Goal: Task Accomplishment & Management: Manage account settings

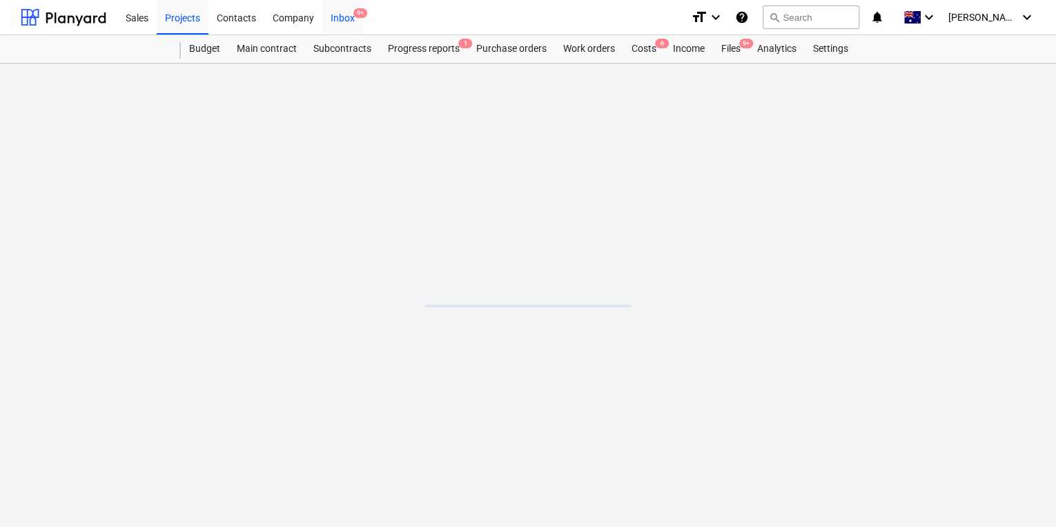
click at [351, 17] on div "Inbox 9+" at bounding box center [342, 16] width 41 height 35
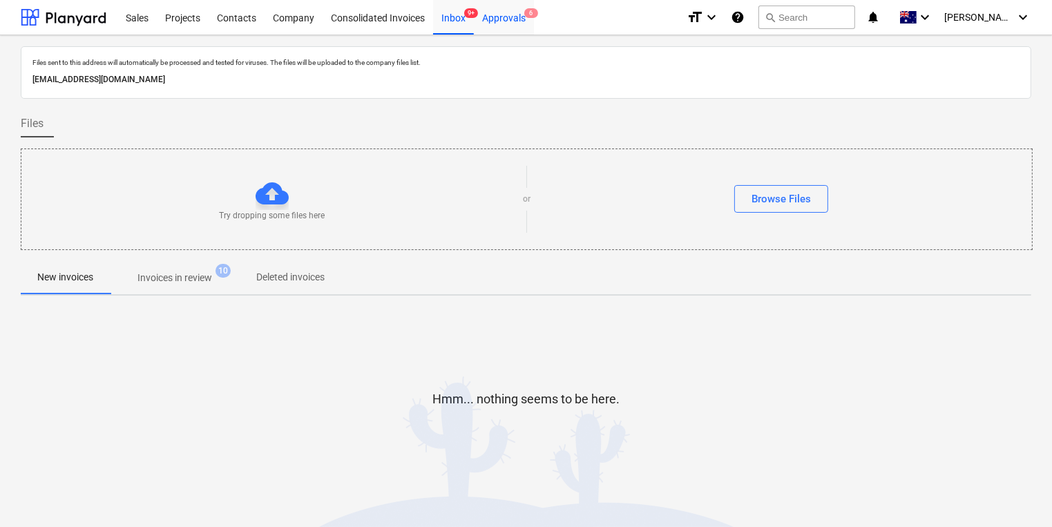
click at [517, 16] on div "Approvals 6" at bounding box center [504, 16] width 60 height 35
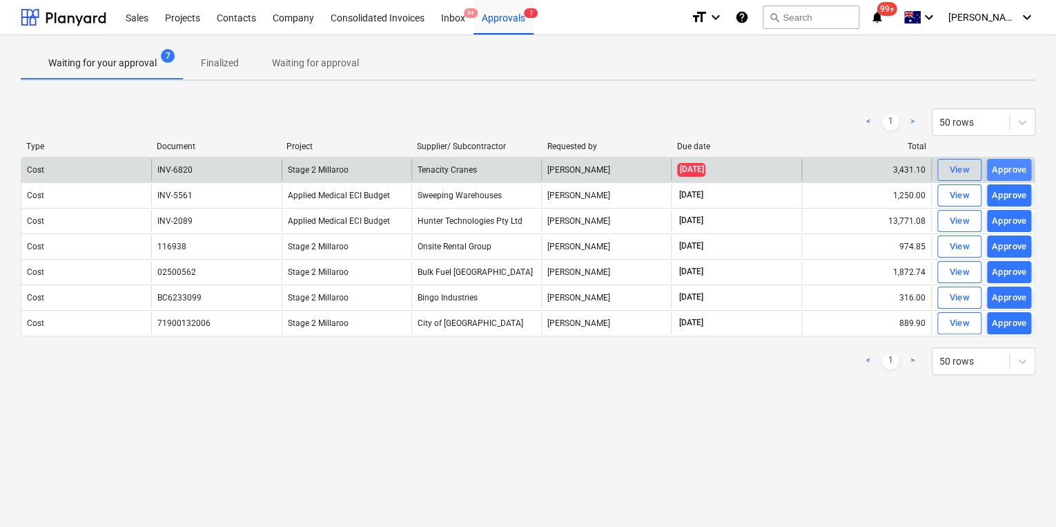
click at [1023, 169] on div "Approve" at bounding box center [1009, 170] width 35 height 16
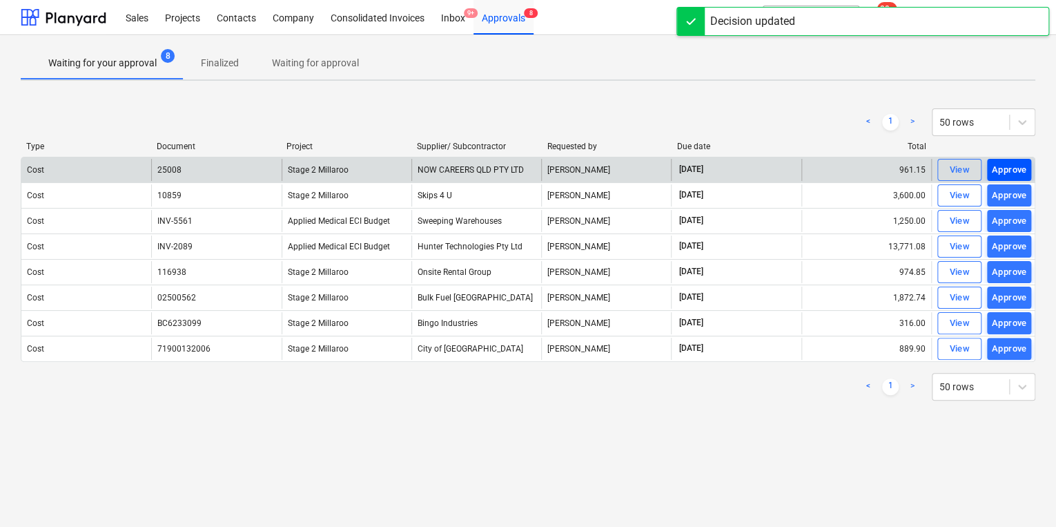
click at [1010, 171] on div "Approve" at bounding box center [1009, 170] width 35 height 16
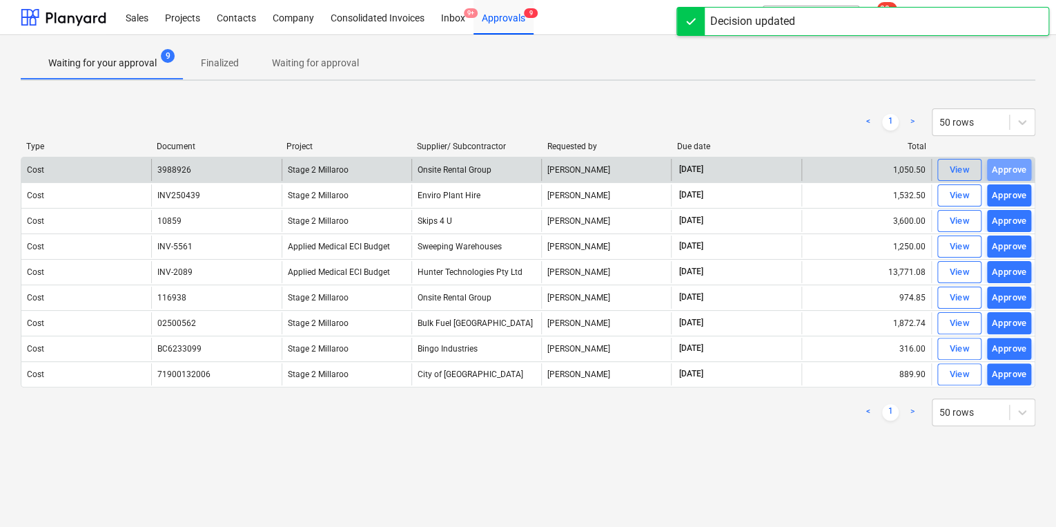
click at [1006, 169] on div "Approve" at bounding box center [1009, 170] width 35 height 16
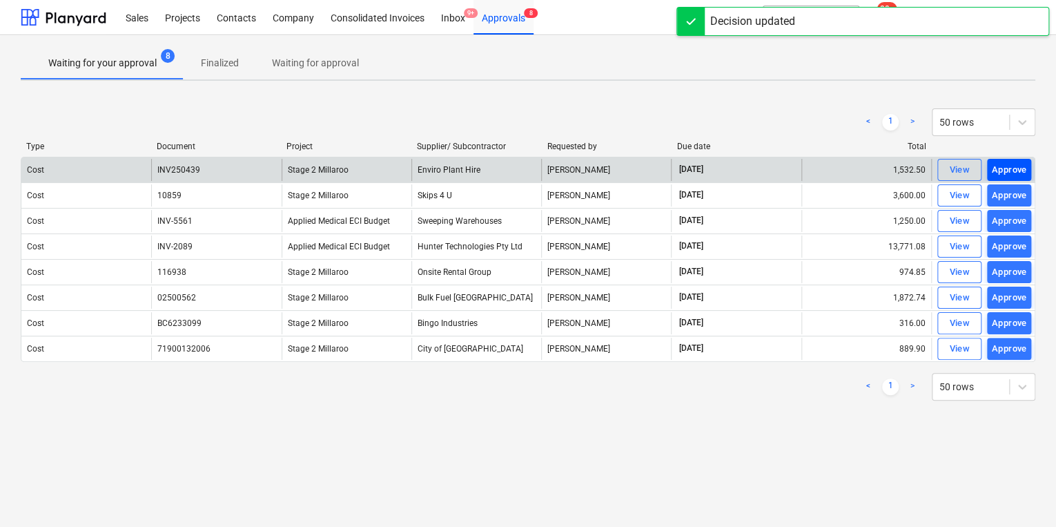
click at [1012, 171] on div "Approve" at bounding box center [1009, 170] width 35 height 16
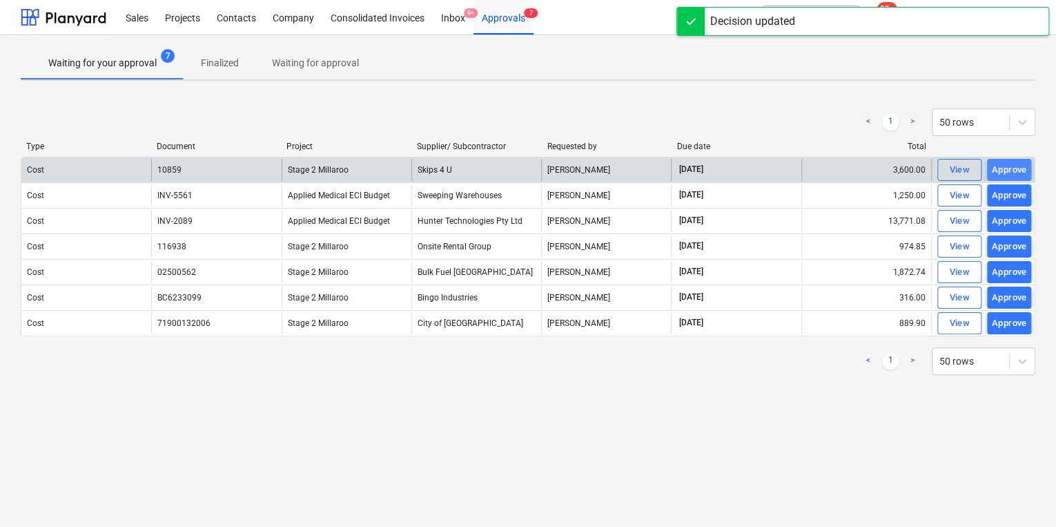
click at [1012, 170] on div "Approve" at bounding box center [1009, 170] width 35 height 16
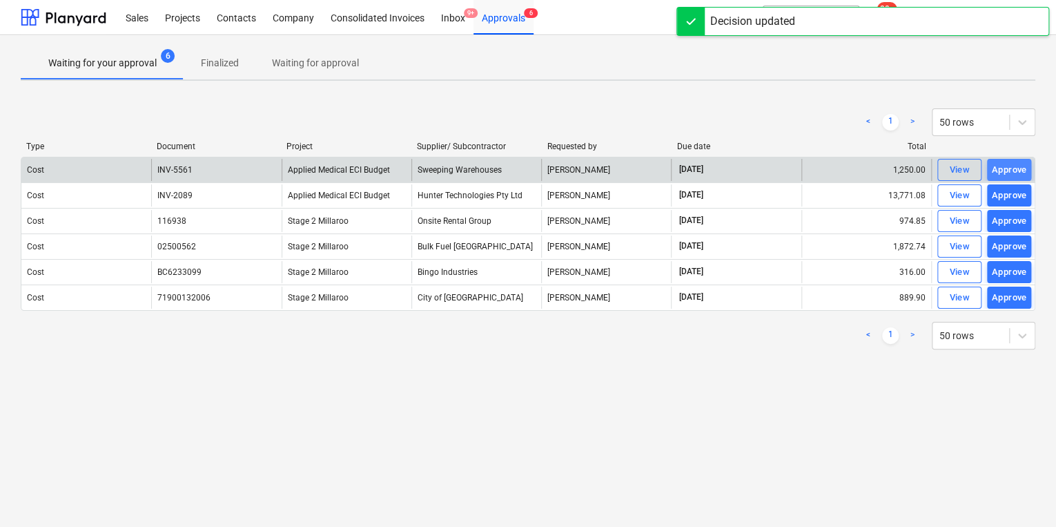
click at [1008, 166] on div "Approve" at bounding box center [1009, 170] width 35 height 16
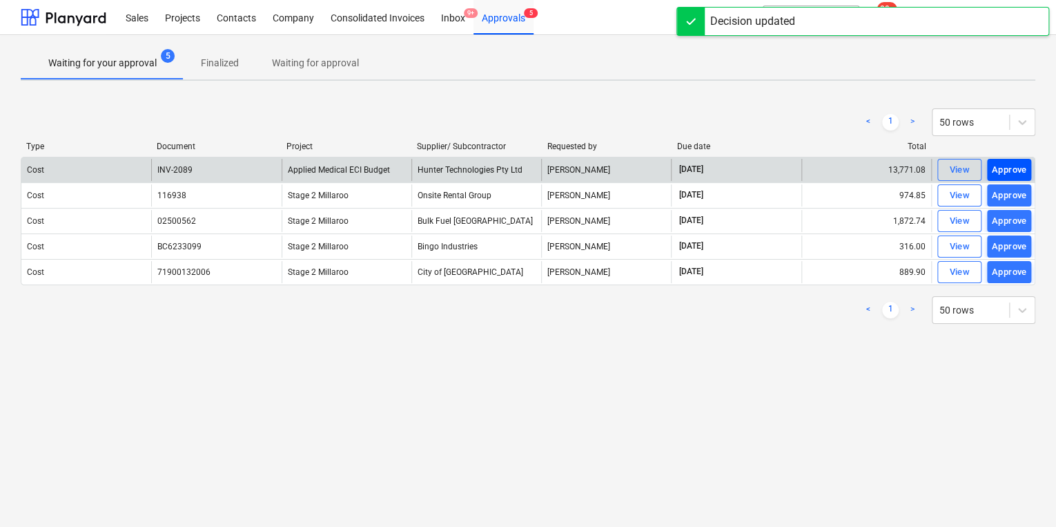
click at [994, 168] on div "Approve" at bounding box center [1009, 170] width 35 height 16
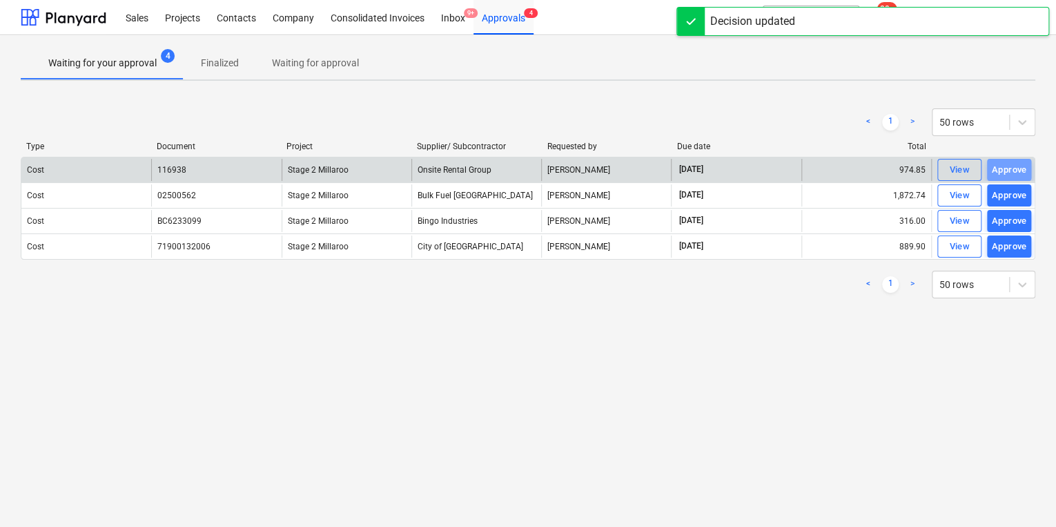
click at [994, 168] on div "Approve" at bounding box center [1009, 170] width 35 height 16
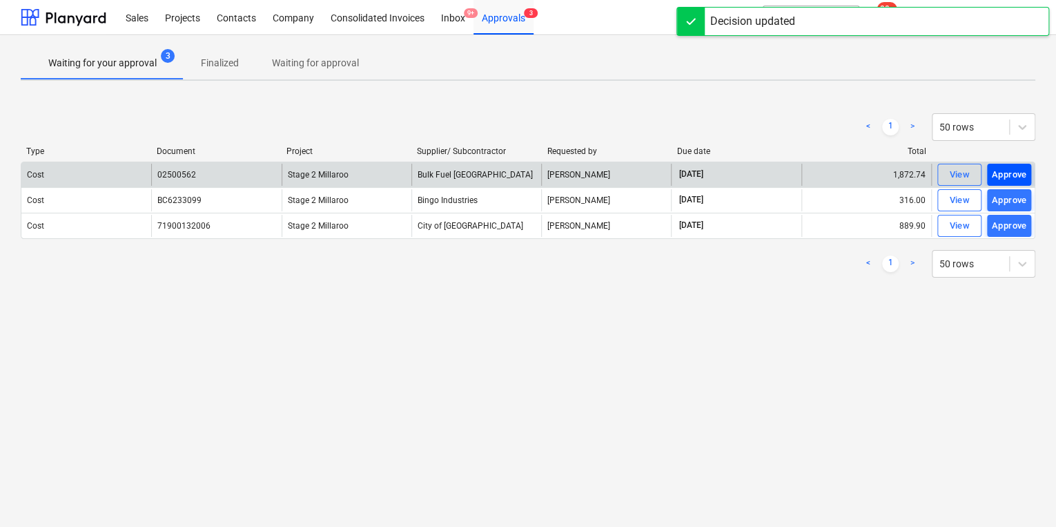
click at [997, 168] on div "Approve" at bounding box center [1009, 175] width 35 height 16
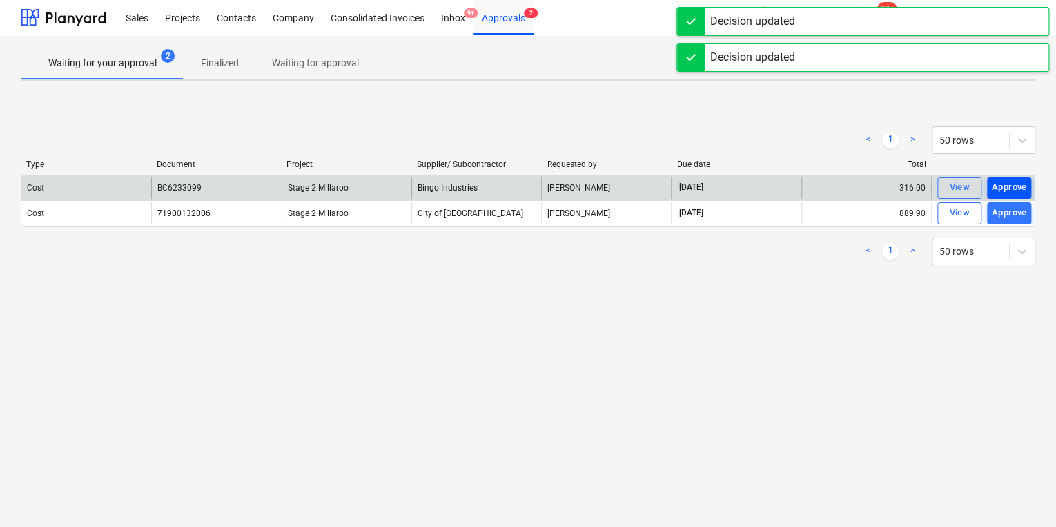
click at [1007, 182] on div "Approve" at bounding box center [1009, 188] width 35 height 16
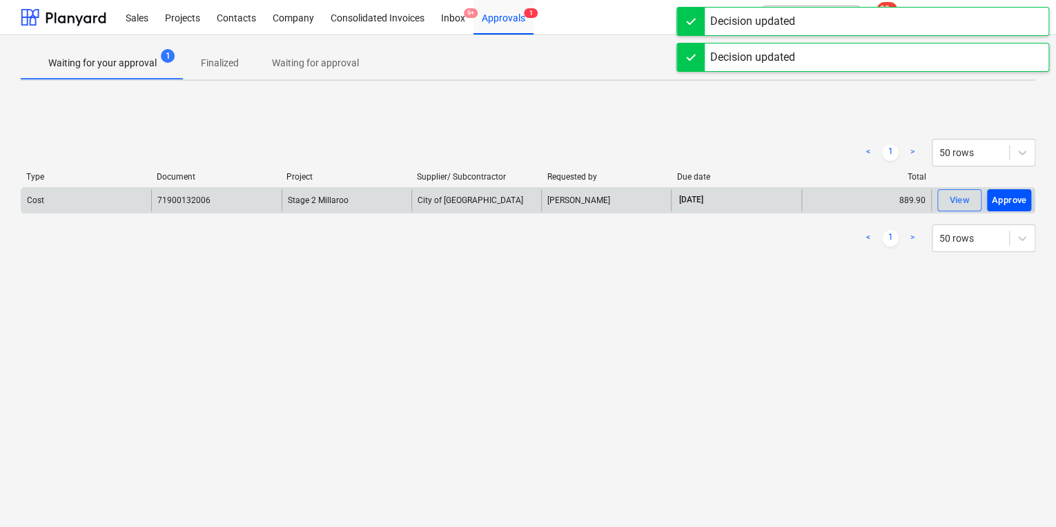
click at [1011, 202] on div "Approve" at bounding box center [1009, 201] width 35 height 16
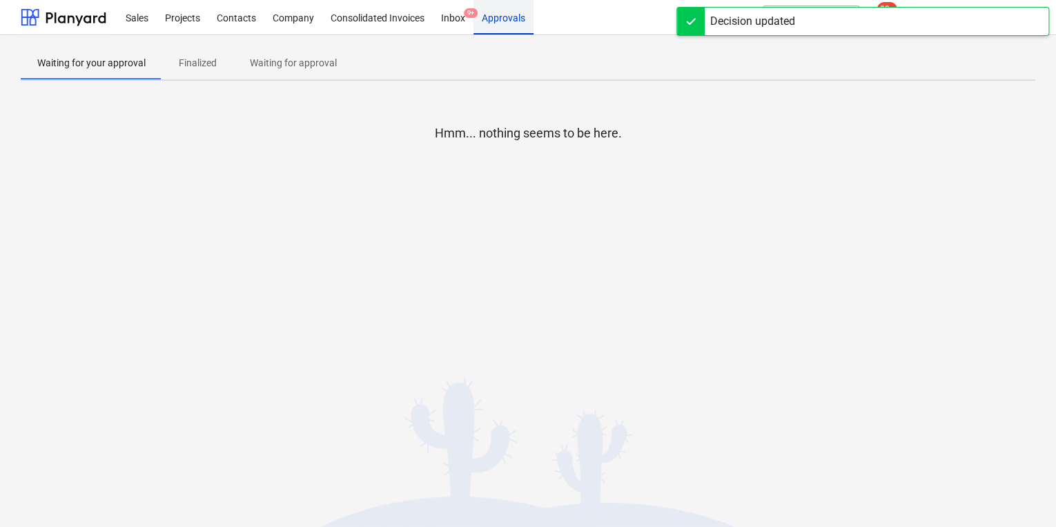
click at [495, 17] on div "Approvals" at bounding box center [504, 16] width 60 height 35
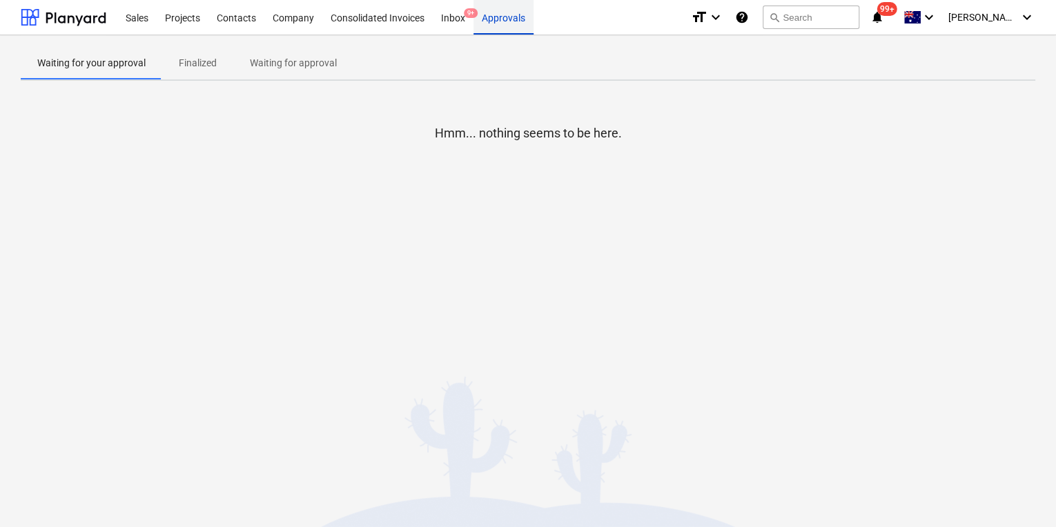
click at [503, 20] on div "Approvals" at bounding box center [504, 16] width 60 height 35
